Goal: Task Accomplishment & Management: Use online tool/utility

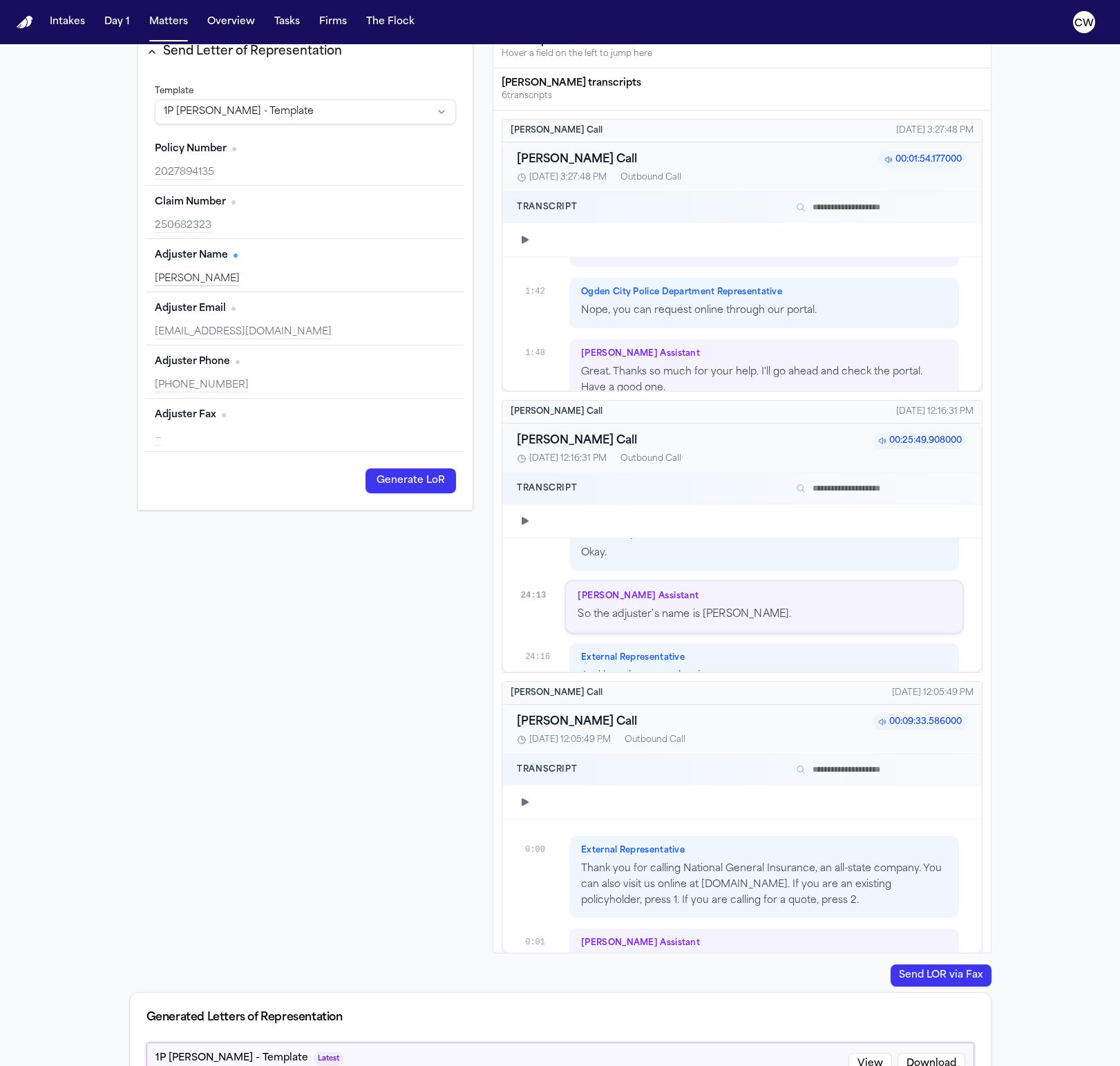
scroll to position [16832, 0]
click at [733, 671] on p "And her phone number is" at bounding box center [764, 678] width 365 height 16
click at [525, 524] on icon "button" at bounding box center [525, 521] width 11 height 11
click at [529, 519] on icon "button" at bounding box center [525, 521] width 11 height 11
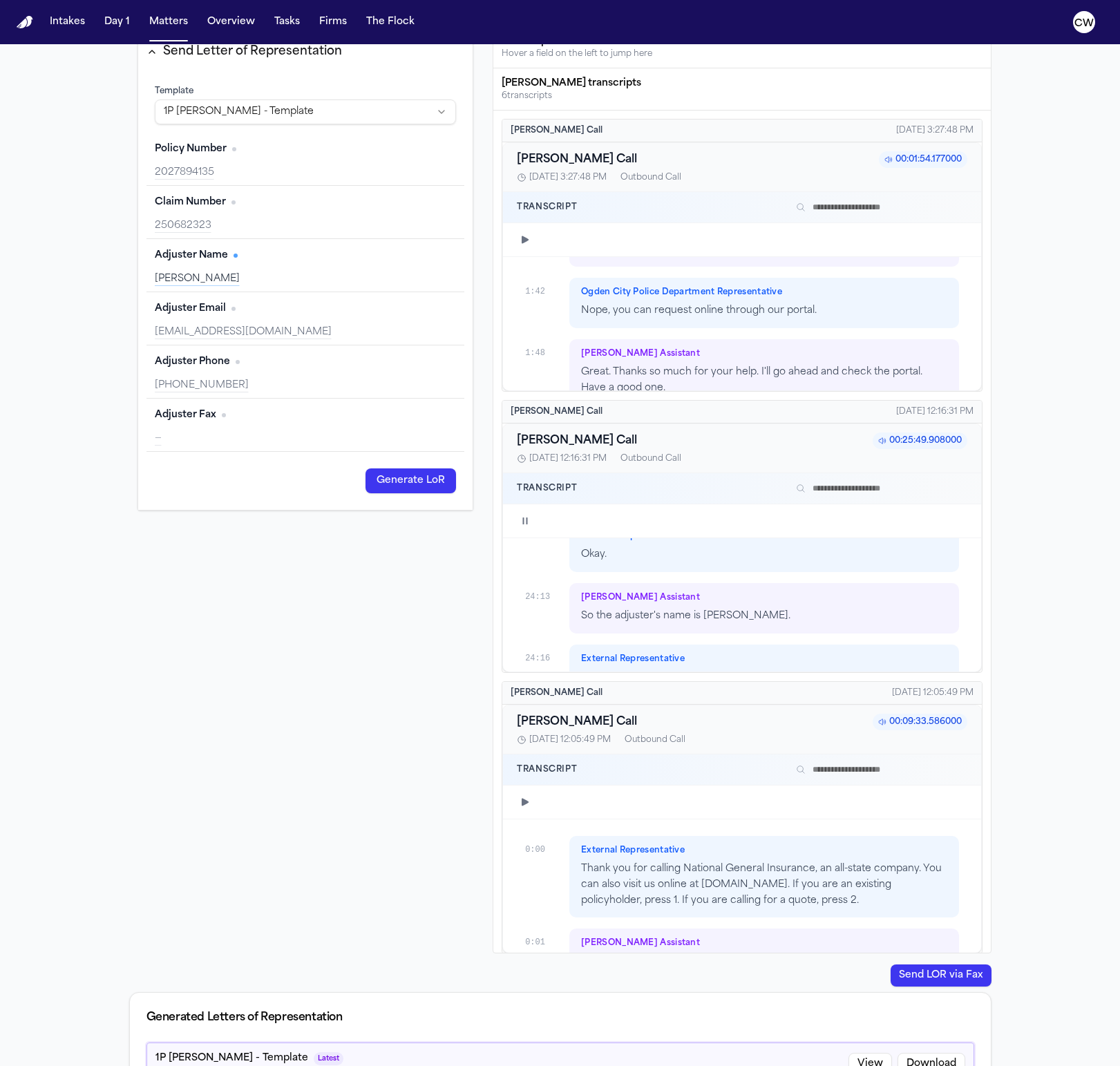
click at [562, 522] on div at bounding box center [754, 521] width 425 height 11
click at [683, 645] on div "External Representative And her phone number is" at bounding box center [764, 670] width 389 height 50
click at [729, 732] on p "7." at bounding box center [764, 739] width 365 height 16
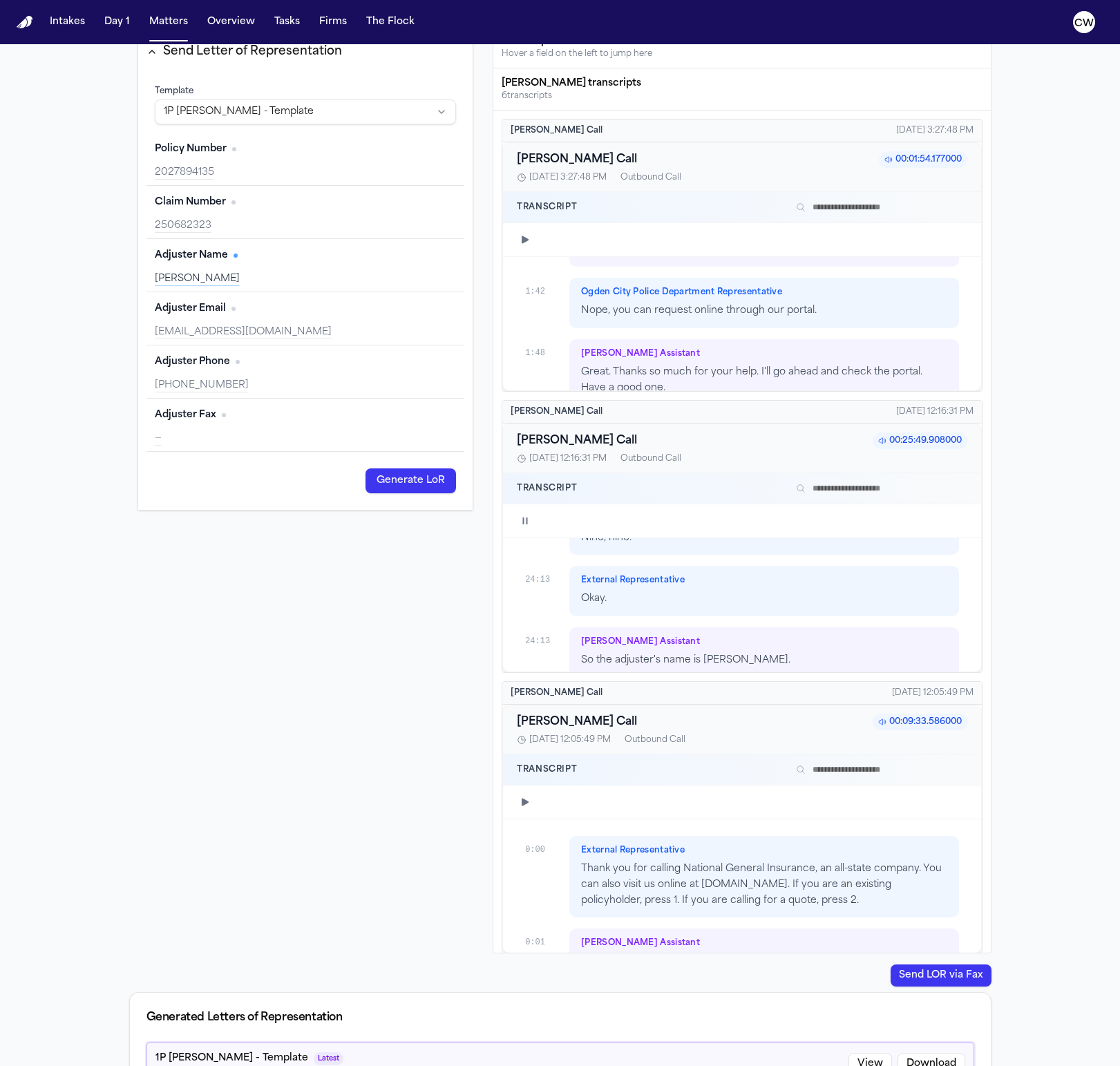
scroll to position [16781, 0]
click at [729, 660] on p "So the adjuster's name is [PERSON_NAME]." at bounding box center [764, 668] width 365 height 16
click at [729, 659] on p "for nine." at bounding box center [764, 666] width 365 height 16
click at [729, 630] on div "Finch Assistant So the adjuster's name is Amber Burns." at bounding box center [764, 655] width 389 height 50
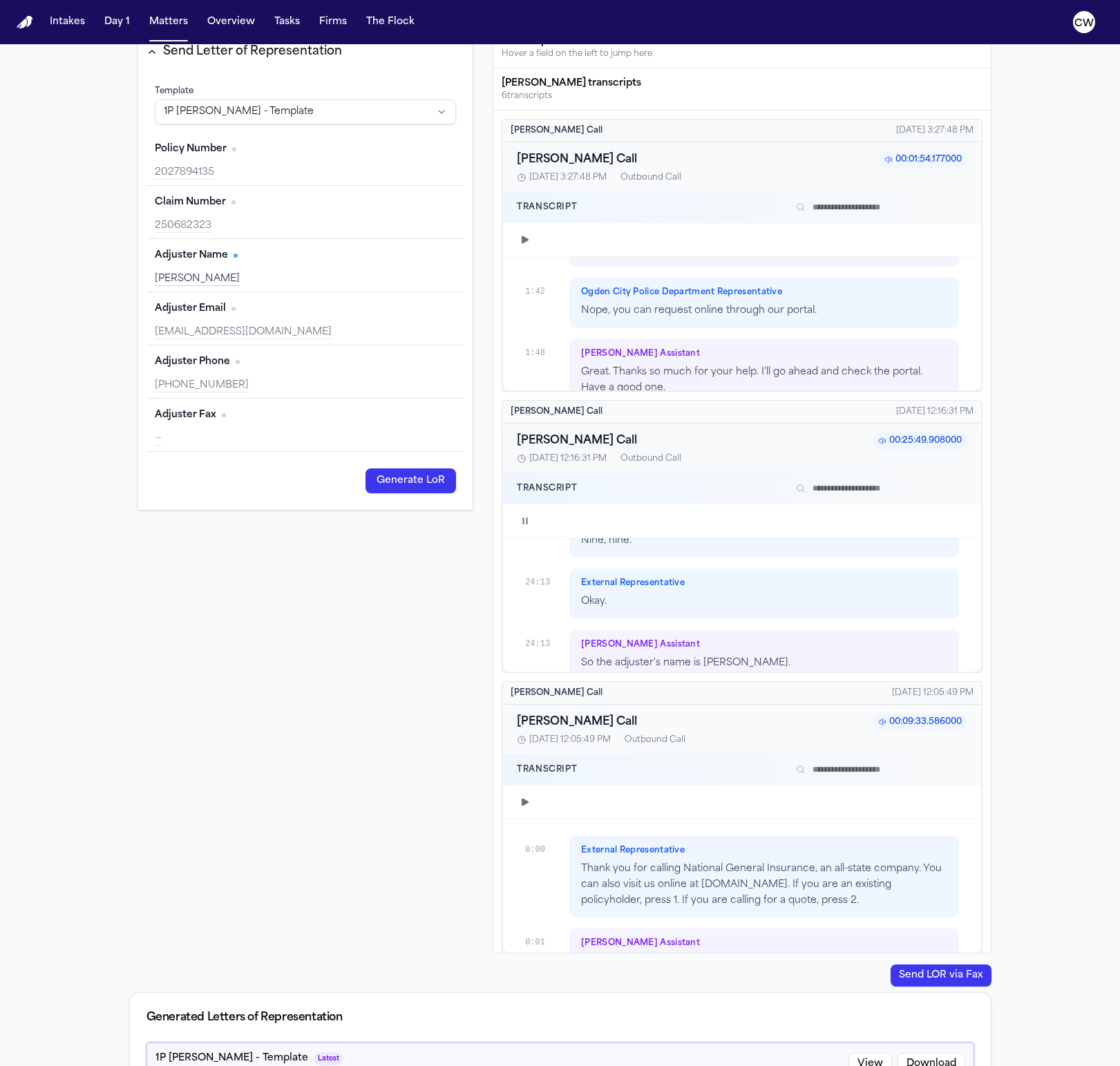
click at [519, 519] on icon "button" at bounding box center [525, 521] width 11 height 11
click at [523, 521] on icon "button" at bounding box center [525, 521] width 7 height 8
click at [931, 523] on div at bounding box center [754, 521] width 425 height 11
click at [521, 527] on button "button" at bounding box center [525, 521] width 17 height 17
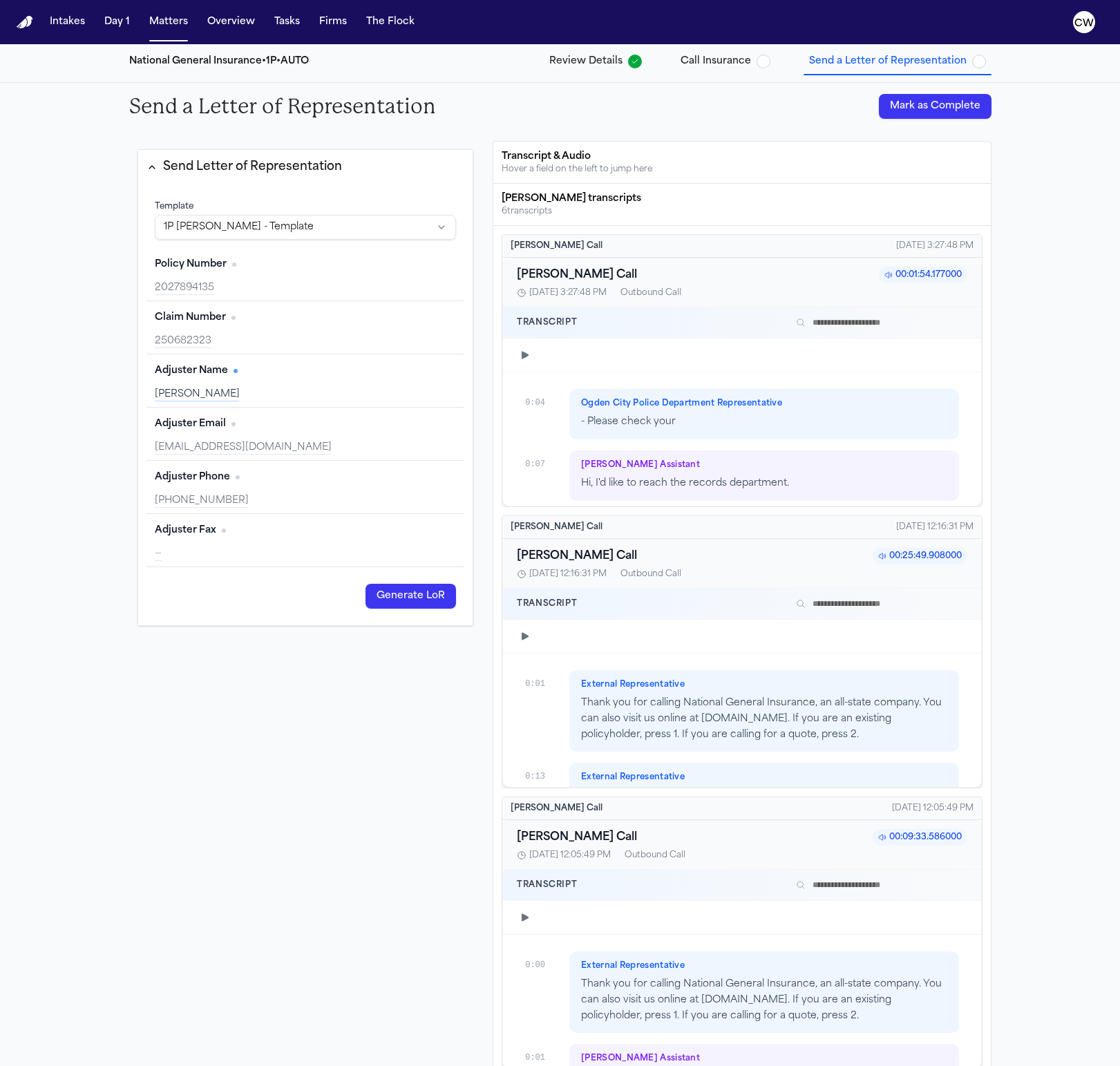
scroll to position [219, 0]
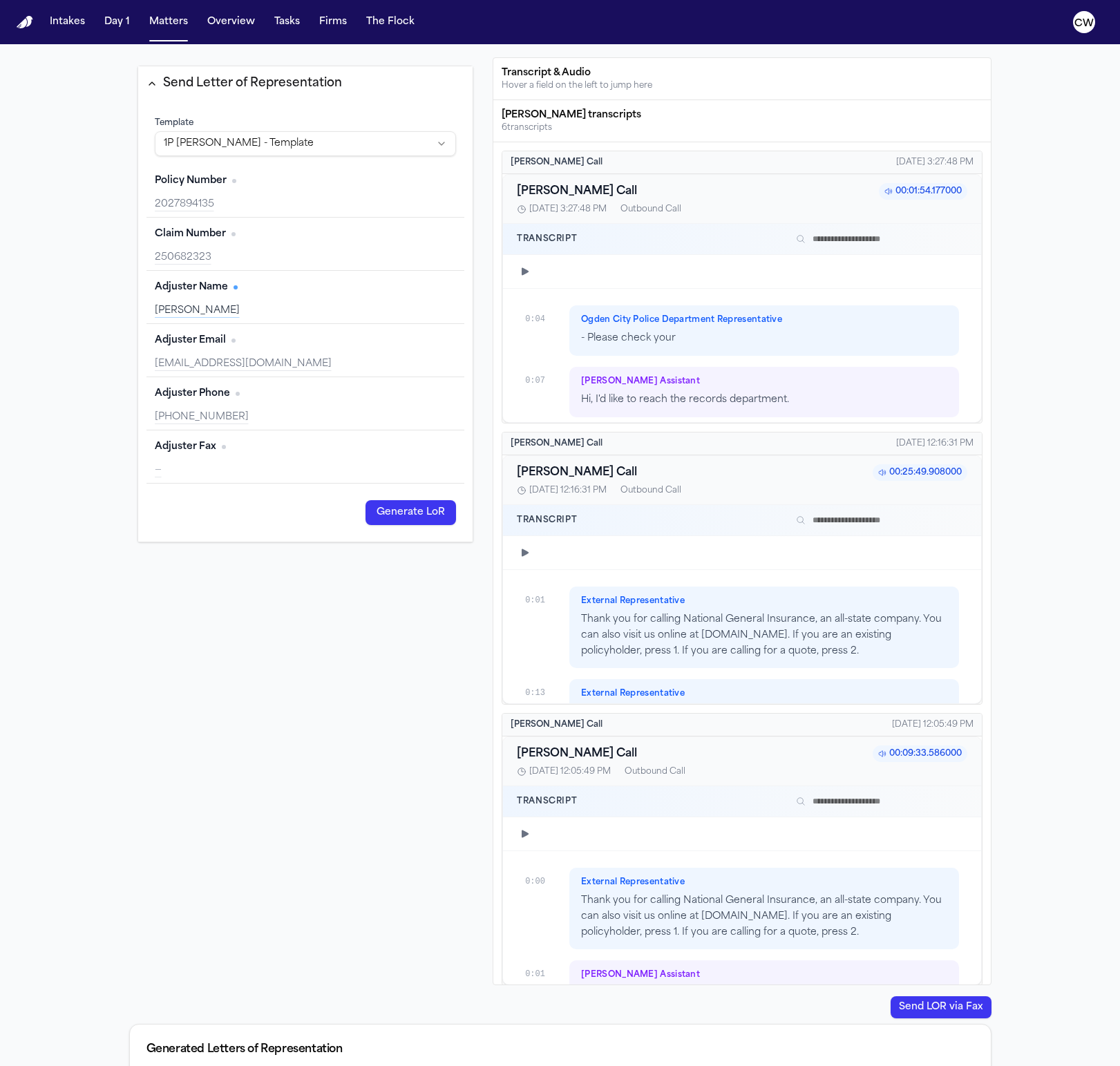
click at [521, 555] on icon "button" at bounding box center [525, 553] width 11 height 11
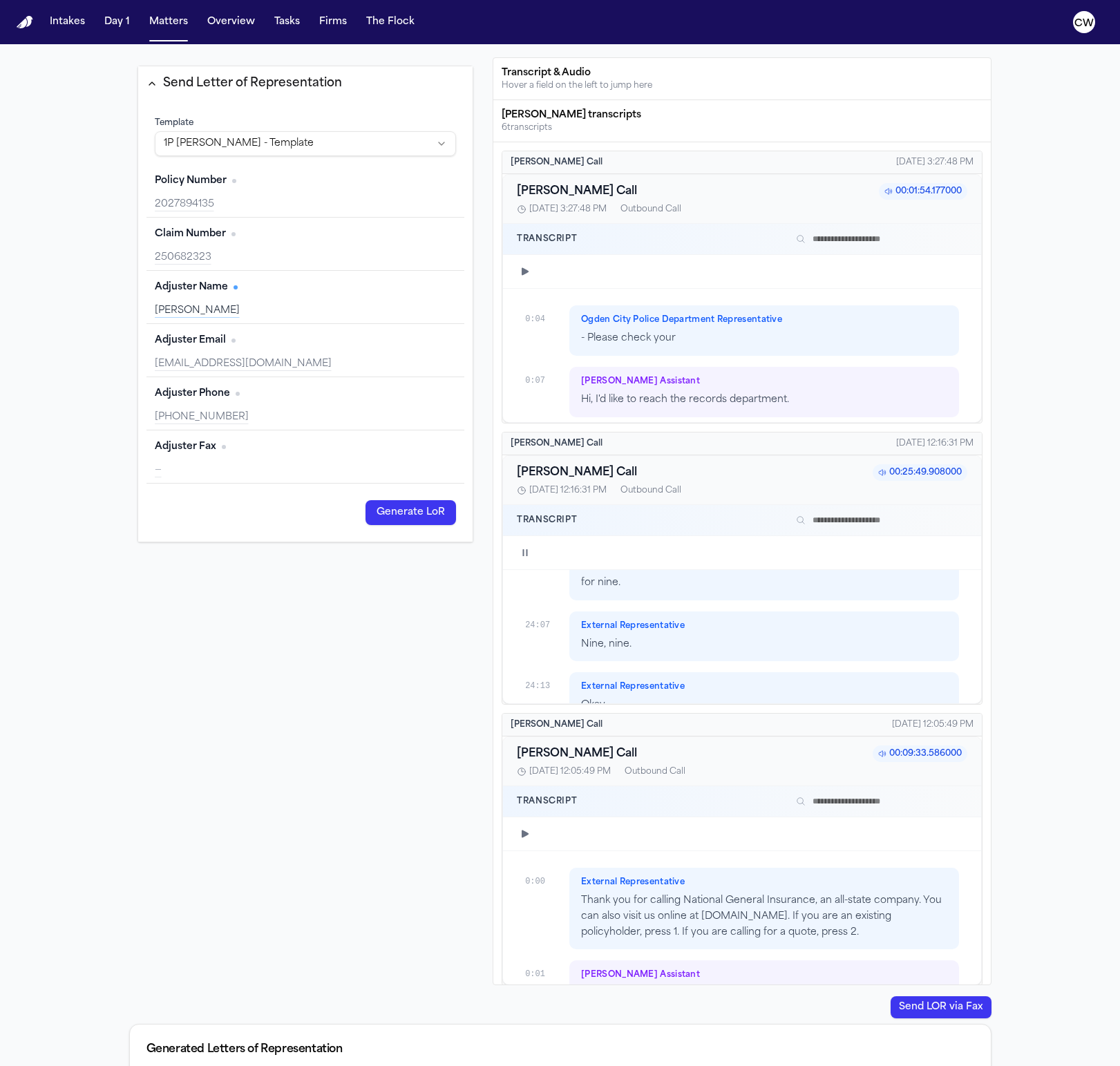
scroll to position [16710, 0]
click at [523, 553] on icon "button" at bounding box center [525, 553] width 5 height 7
click at [939, 553] on div at bounding box center [754, 553] width 425 height 11
click at [526, 547] on icon "button" at bounding box center [525, 553] width 11 height 11
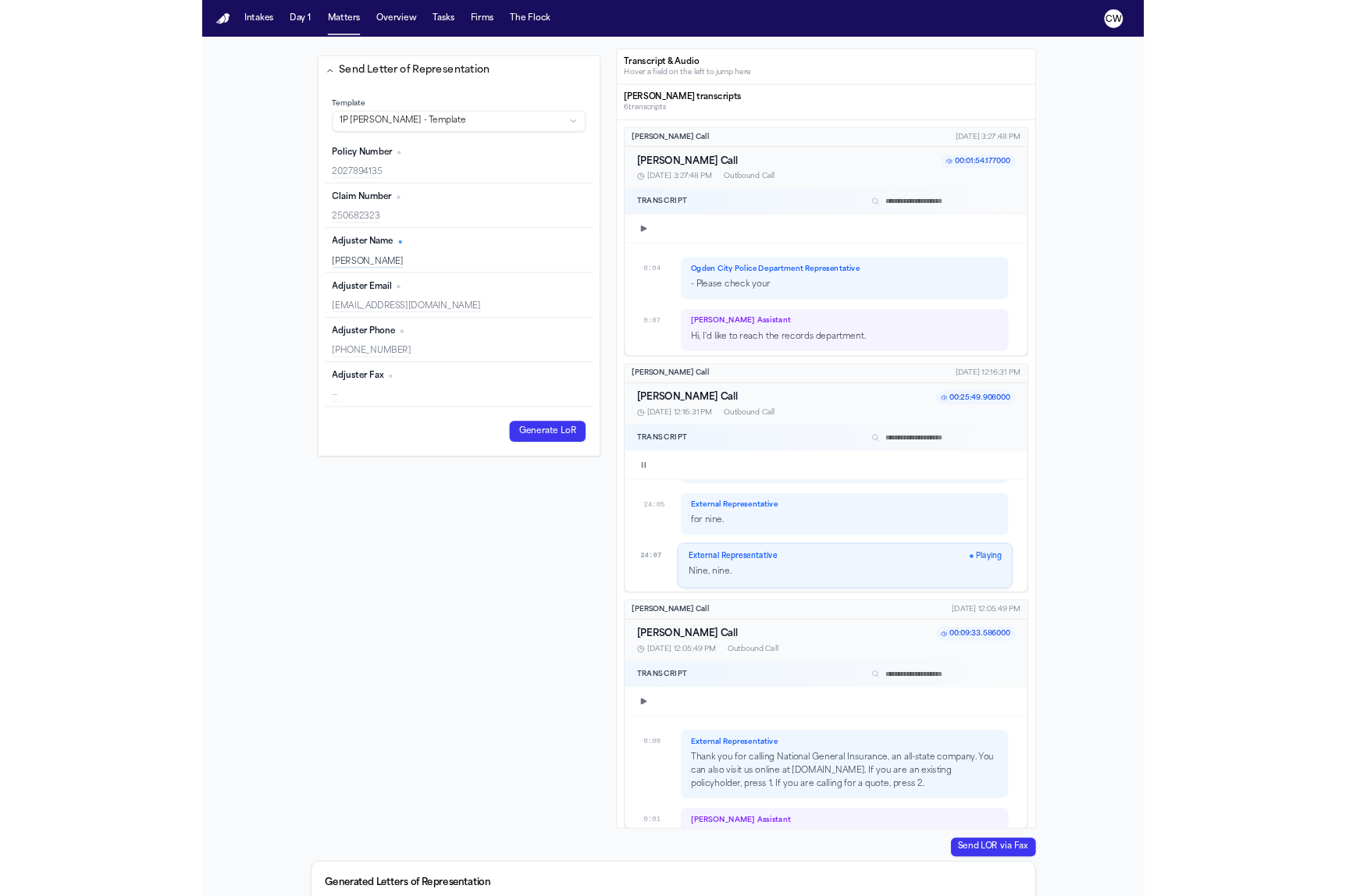
scroll to position [18844, 0]
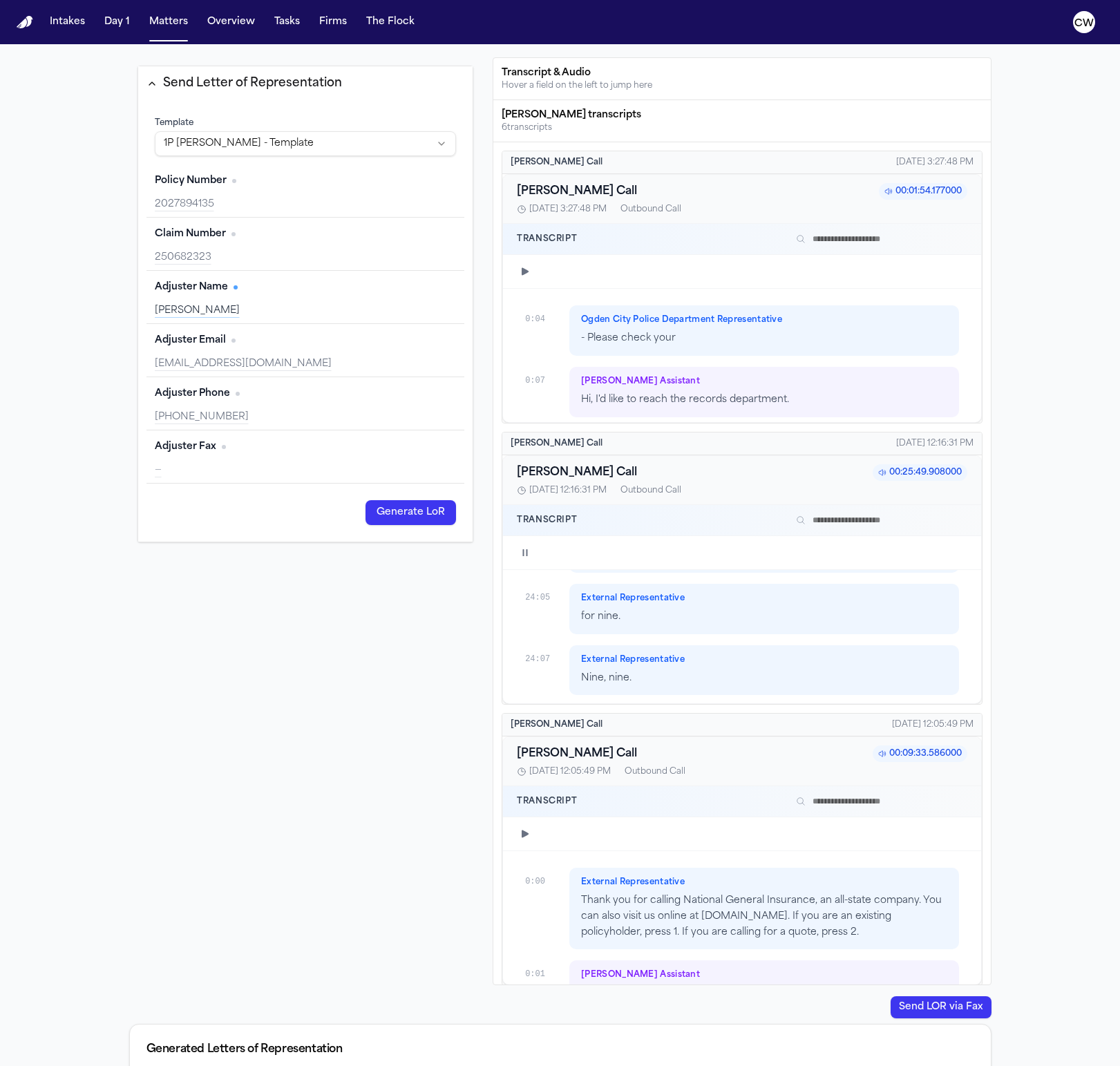
click at [533, 547] on div at bounding box center [742, 553] width 478 height 34
click at [530, 547] on icon "button" at bounding box center [525, 553] width 11 height 11
click at [939, 554] on div at bounding box center [754, 553] width 425 height 11
click at [933, 554] on div at bounding box center [754, 553] width 425 height 11
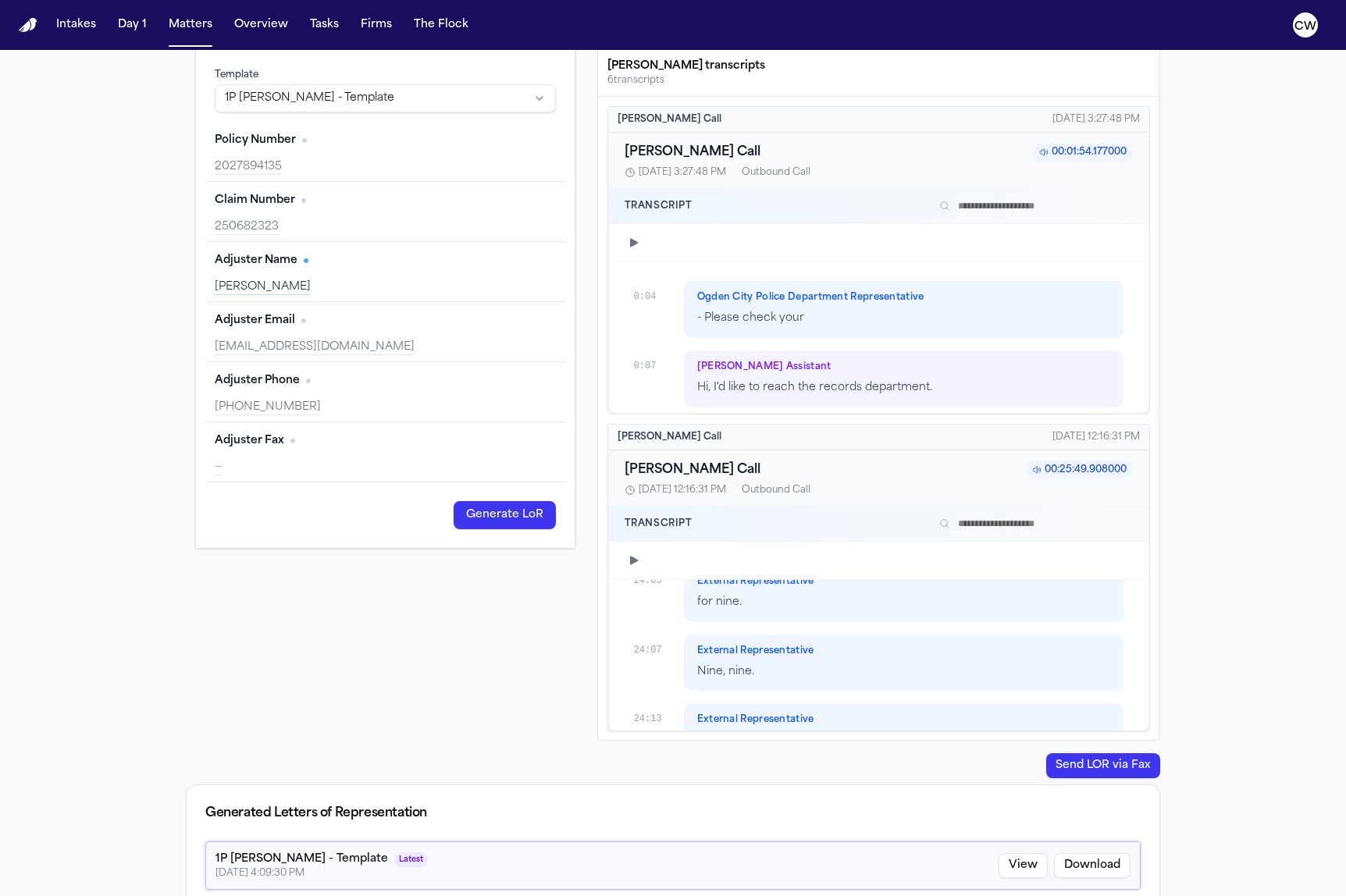
scroll to position [18821, 0]
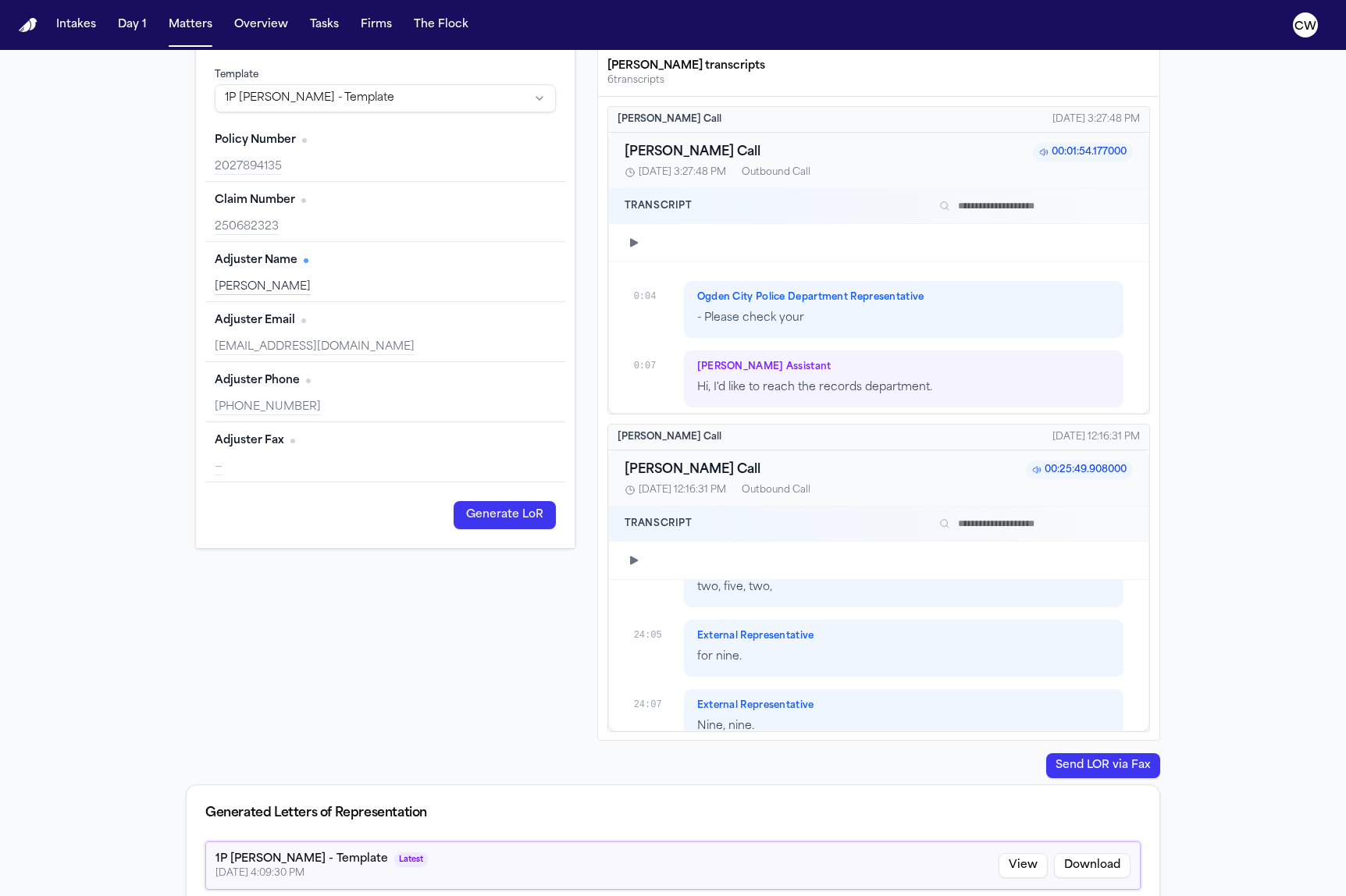
click at [628, 560] on icon "button" at bounding box center [634, 561] width 13 height 13
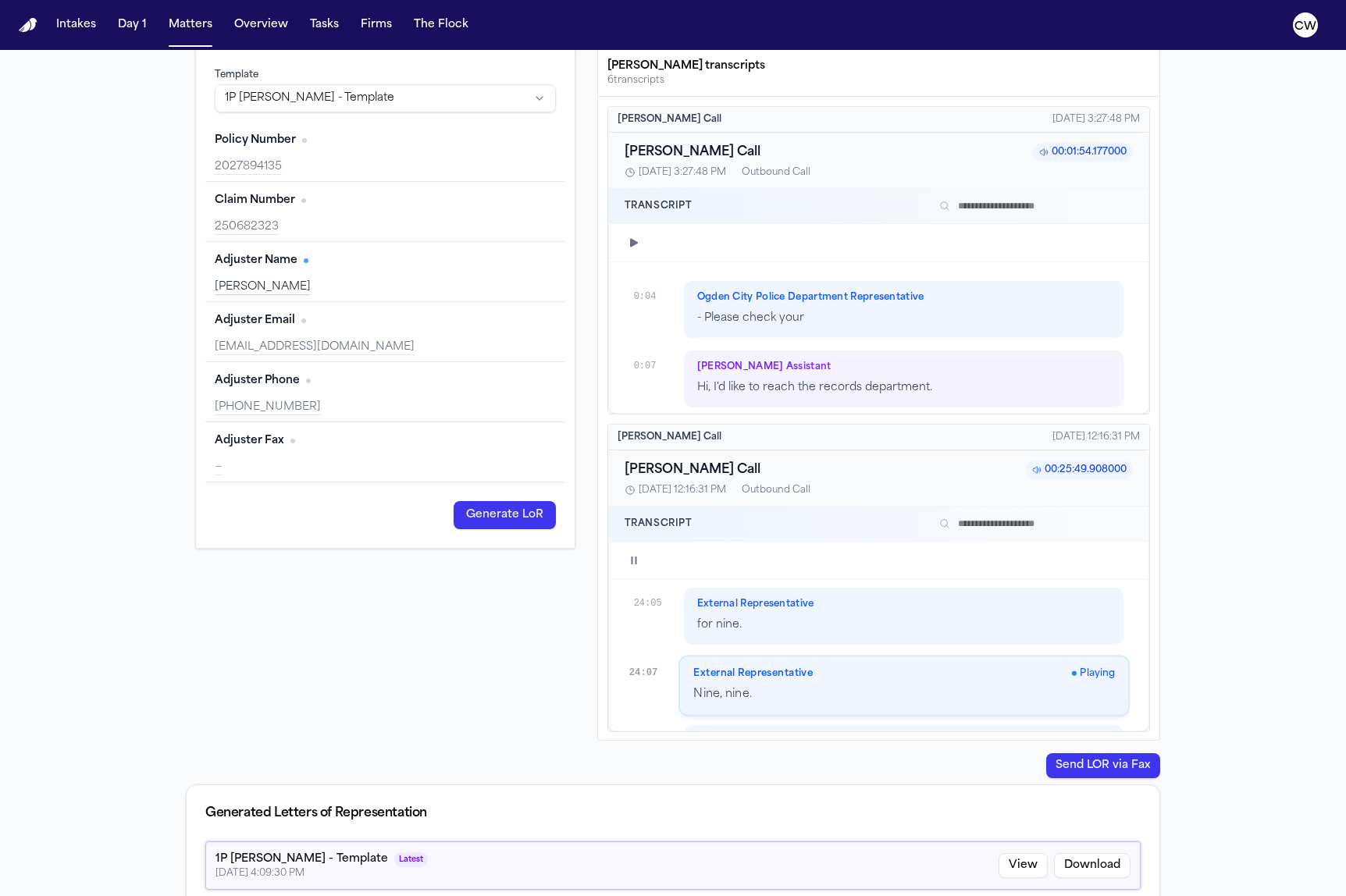
scroll to position [18853, 0]
click at [636, 558] on icon "button" at bounding box center [633, 561] width 6 height 8
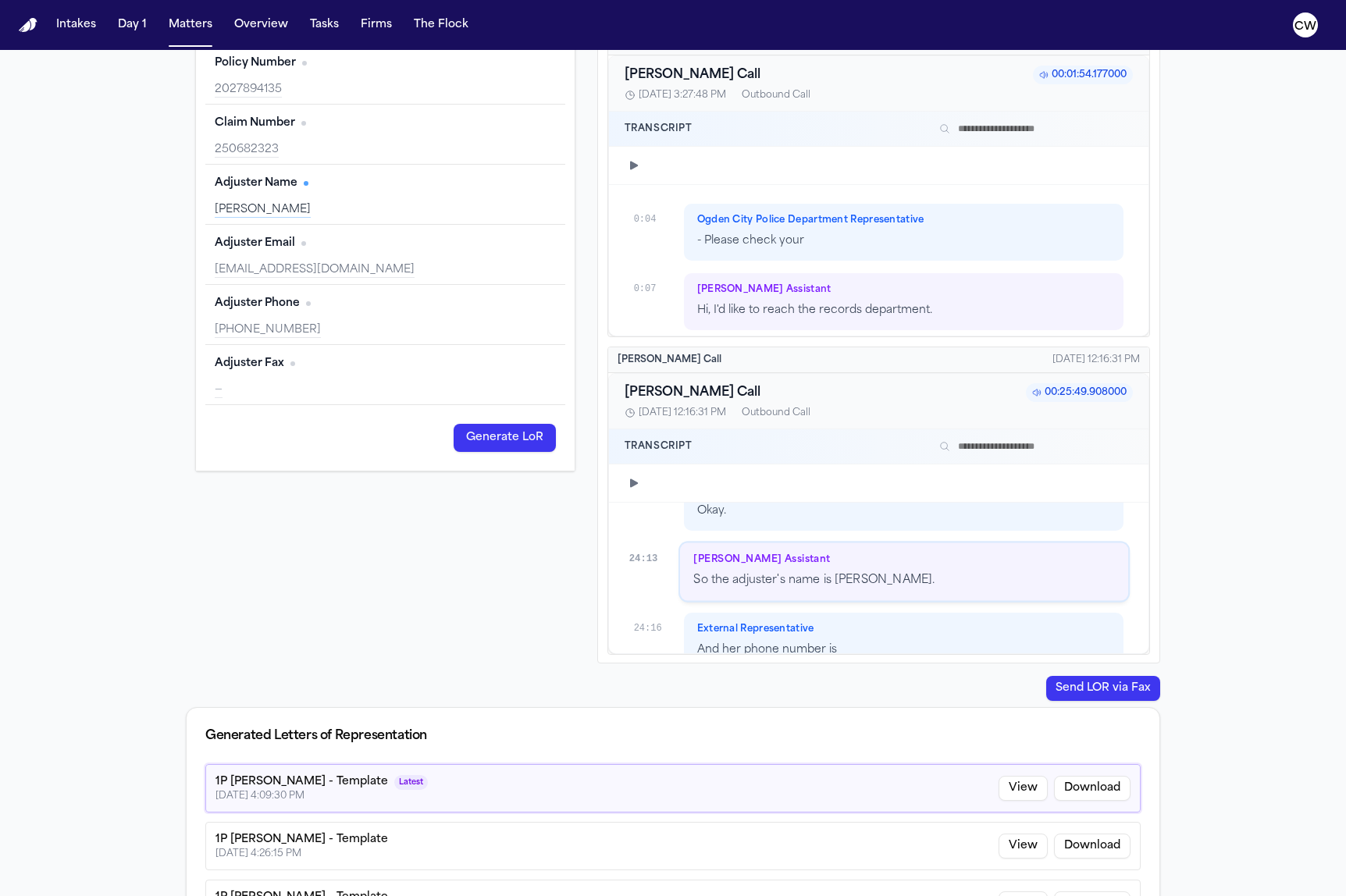
scroll to position [19032, 0]
click at [634, 486] on icon "button" at bounding box center [634, 483] width 13 height 13
click at [629, 482] on icon "button" at bounding box center [634, 483] width 13 height 13
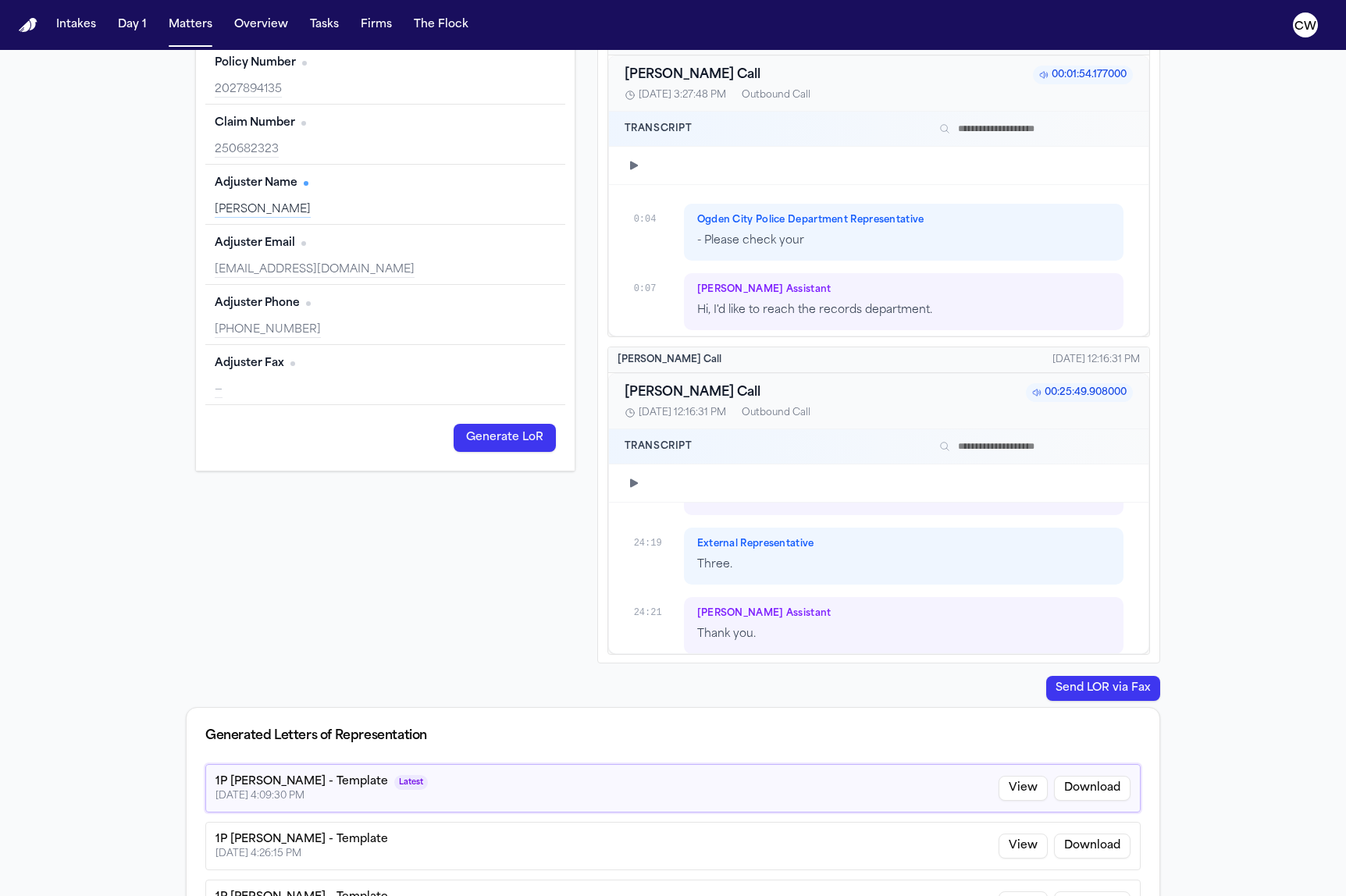
scroll to position [19297, 0]
